Goal: Task Accomplishment & Management: Manage account settings

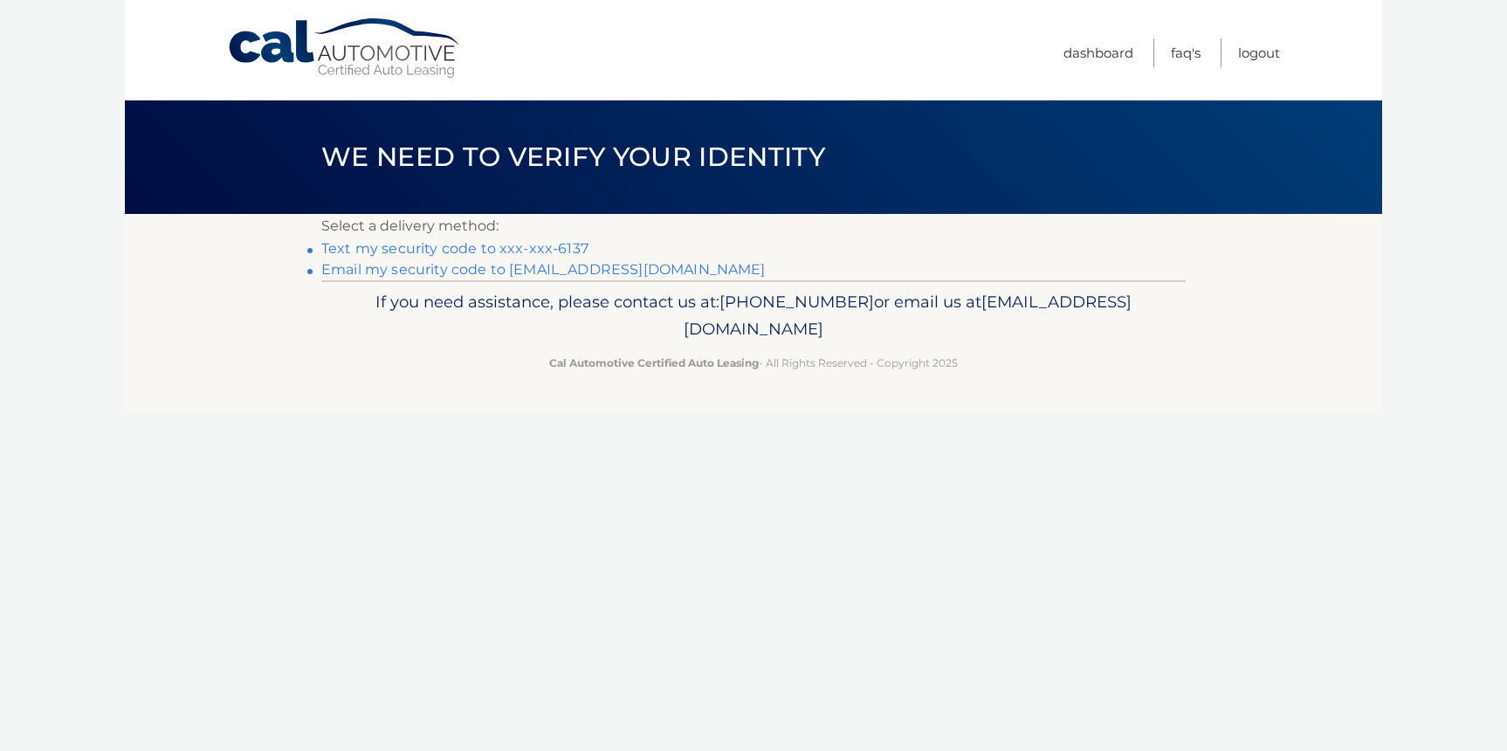
click at [508, 249] on link "Text my security code to xxx-xxx-6137" at bounding box center [454, 248] width 267 height 17
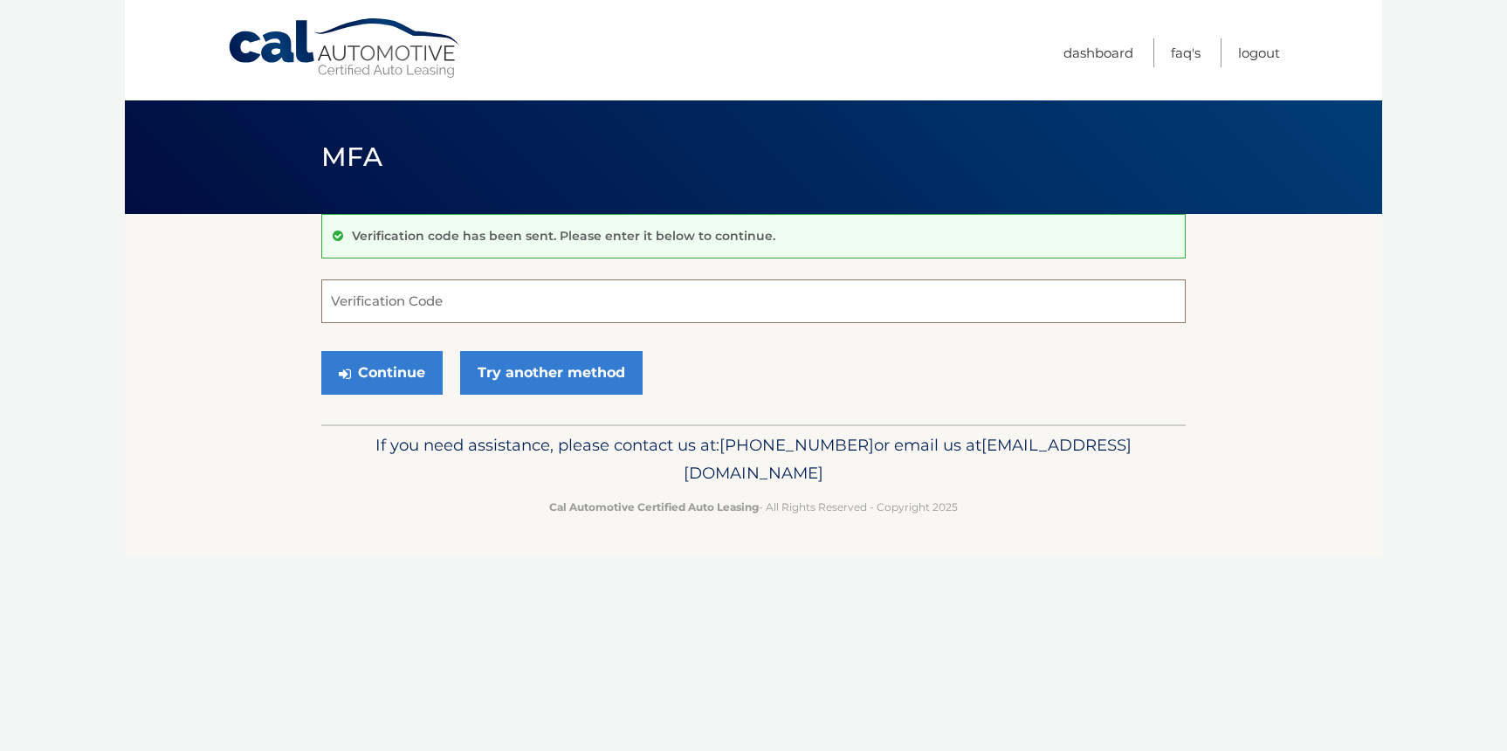
click at [416, 306] on input "Verification Code" at bounding box center [753, 301] width 864 height 44
type input "992119"
click at [395, 375] on button "Continue" at bounding box center [381, 373] width 121 height 44
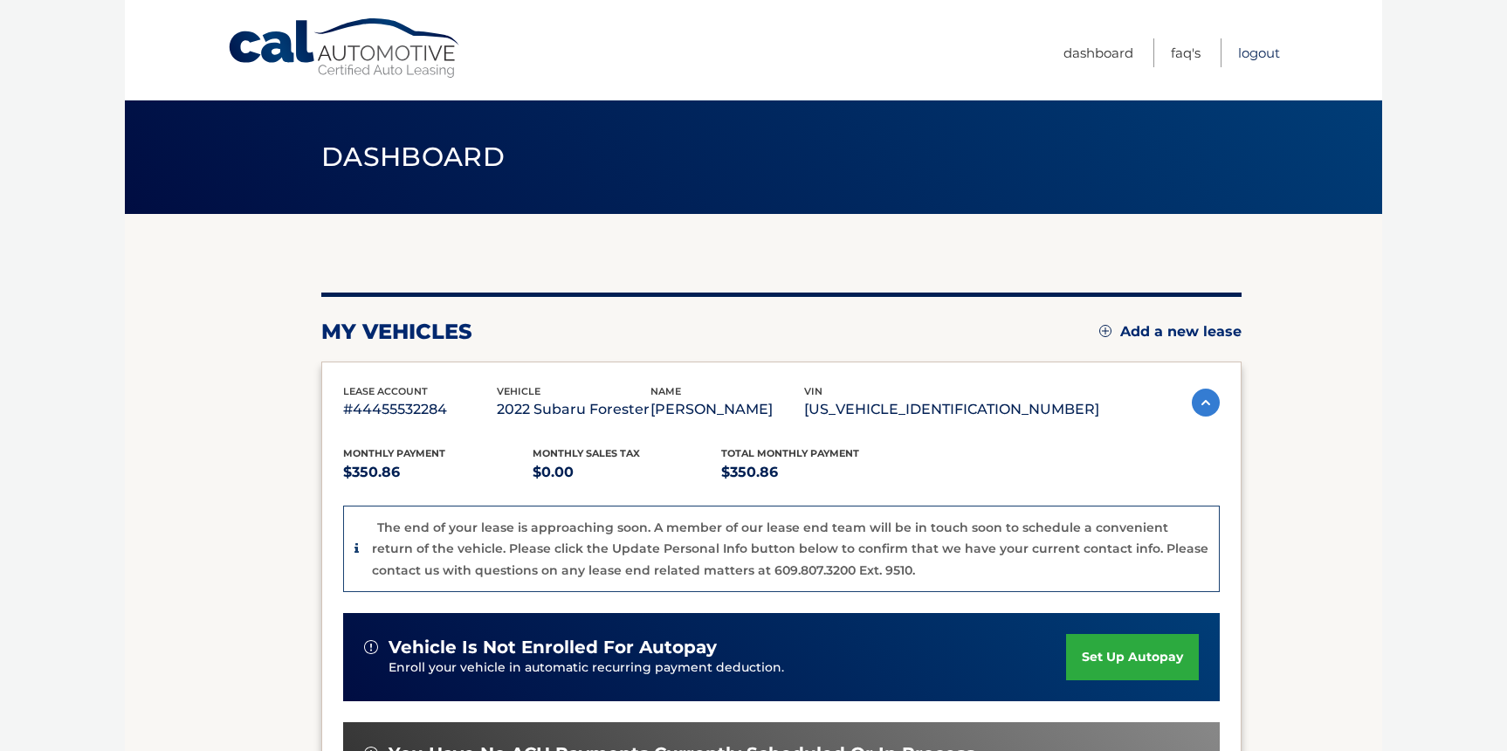
click at [1259, 57] on link "Logout" at bounding box center [1259, 52] width 42 height 29
